Goal: Find specific page/section

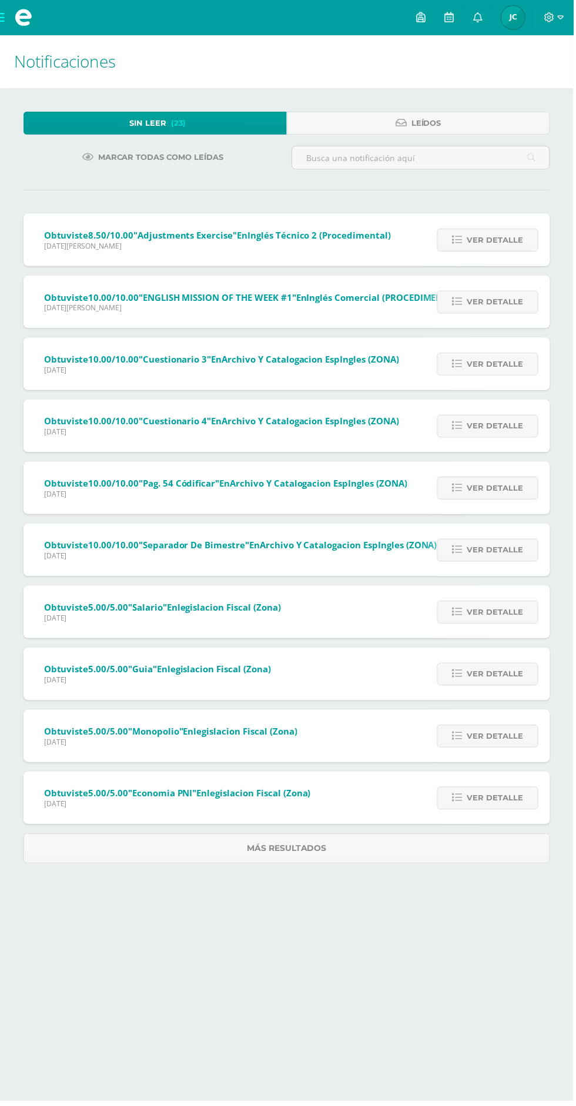
click at [15, 15] on span at bounding box center [24, 18] width 18 height 18
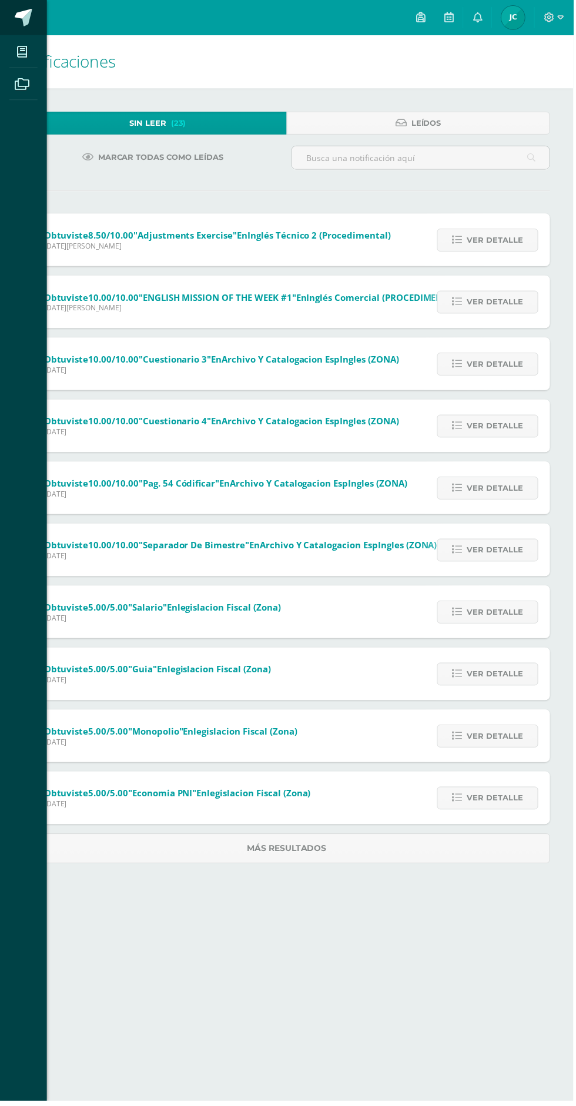
click at [31, 21] on span at bounding box center [24, 18] width 18 height 18
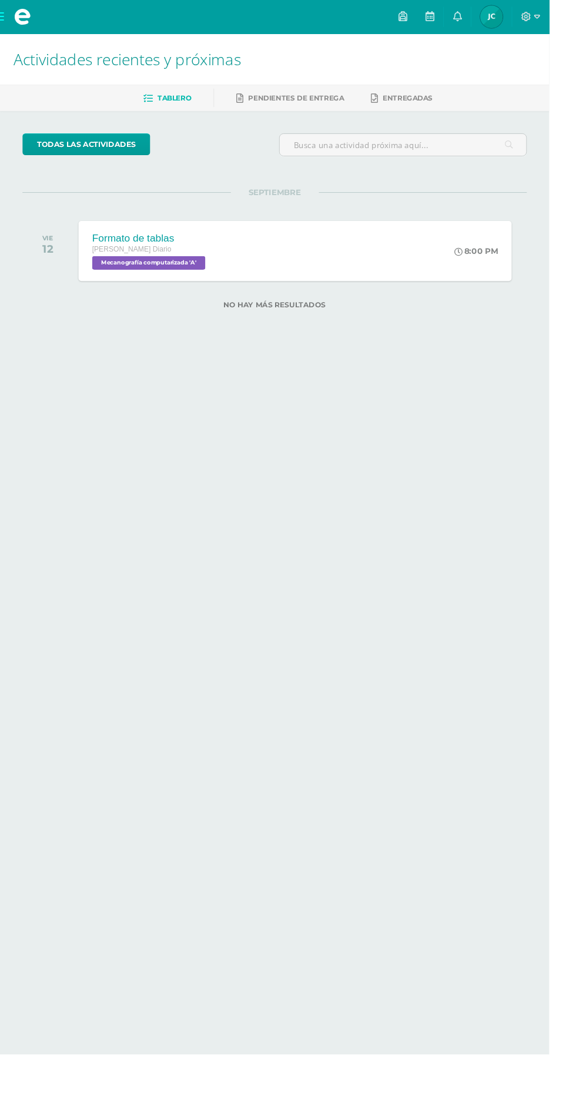
click at [492, 240] on div "8:00 PM" at bounding box center [505, 263] width 62 height 63
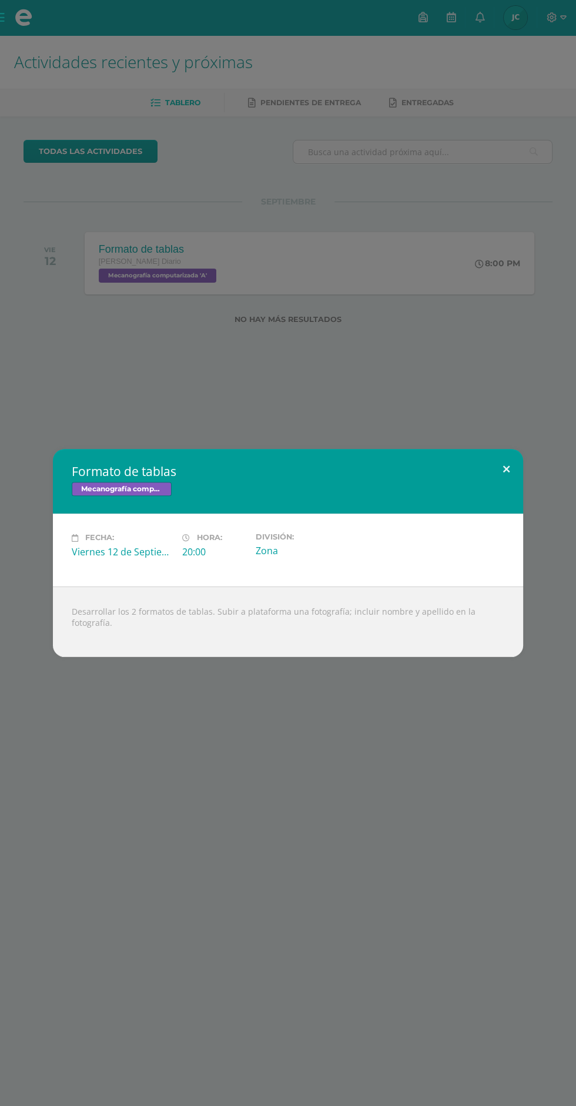
click at [504, 474] on button at bounding box center [505, 469] width 33 height 40
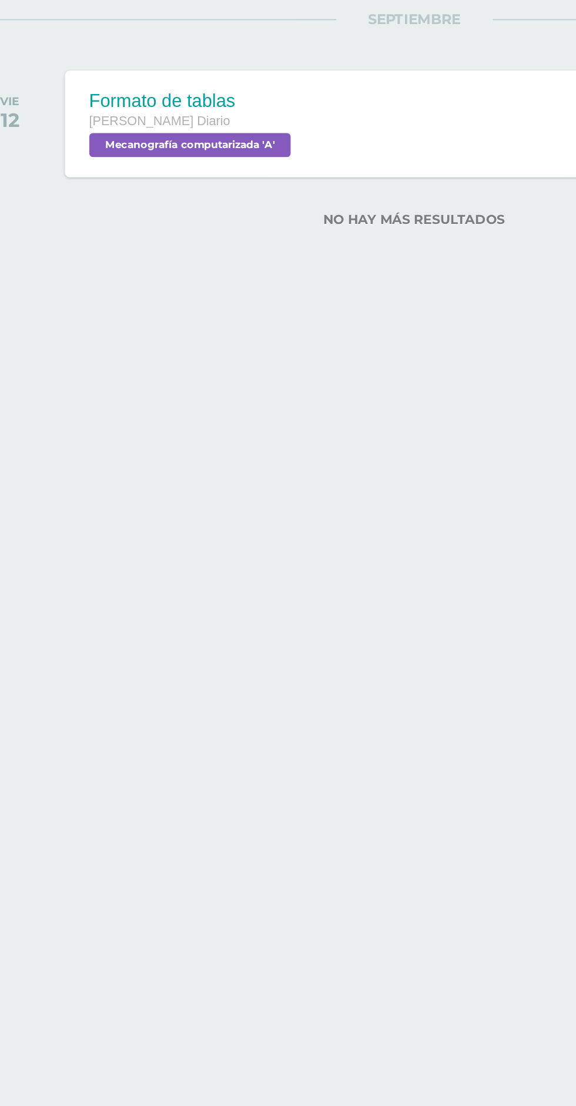
click at [303, 270] on div "Formato de tablas Quinto P.C. Bilingüe Diario Mecanografía computarizada 'A' 8:…" at bounding box center [309, 263] width 454 height 63
